Goal: Navigation & Orientation: Find specific page/section

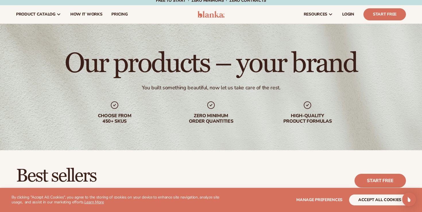
scroll to position [3, 0]
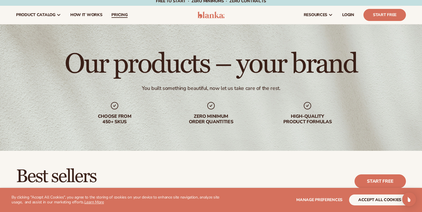
click at [113, 15] on span "pricing" at bounding box center [119, 15] width 16 height 5
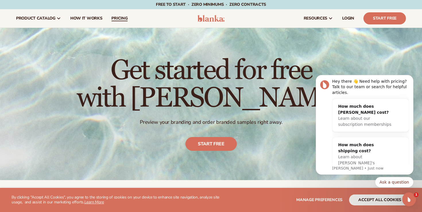
click at [115, 22] on link "pricing" at bounding box center [119, 18] width 25 height 18
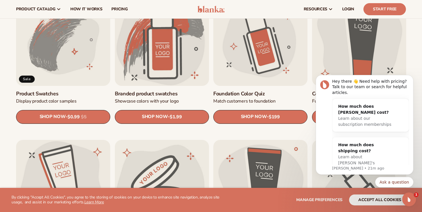
scroll to position [358, 0]
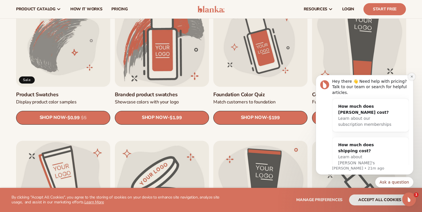
click at [411, 77] on icon "Dismiss notification" at bounding box center [411, 76] width 2 height 2
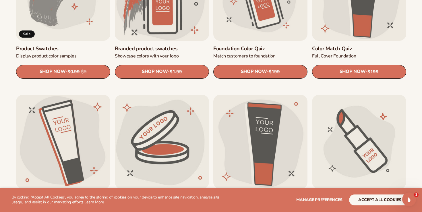
scroll to position [491, 0]
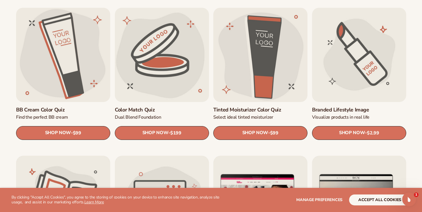
click at [287, 106] on link "Tinted Moisturizer Color Quiz" at bounding box center [260, 109] width 94 height 7
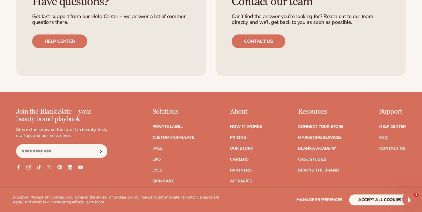
scroll to position [396, 0]
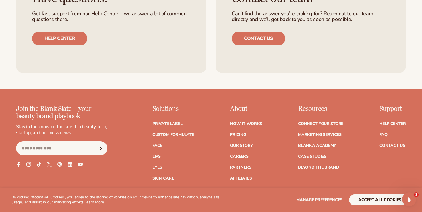
click at [161, 125] on link "Private label" at bounding box center [167, 124] width 30 height 4
